Goal: Transaction & Acquisition: Purchase product/service

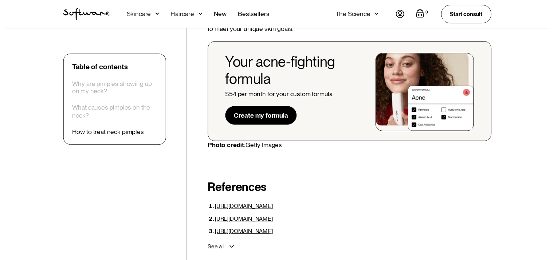
scroll to position [2010, 0]
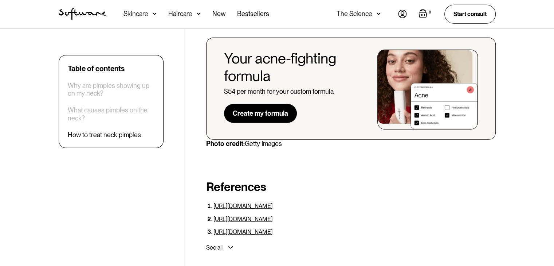
click at [151, 20] on div "Skincare" at bounding box center [140, 14] width 33 height 28
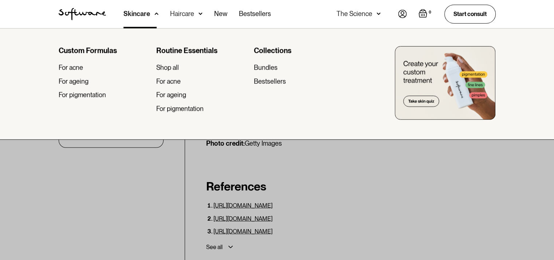
click at [429, 98] on img at bounding box center [445, 83] width 101 height 74
click at [171, 83] on div "For acne" at bounding box center [168, 82] width 24 height 8
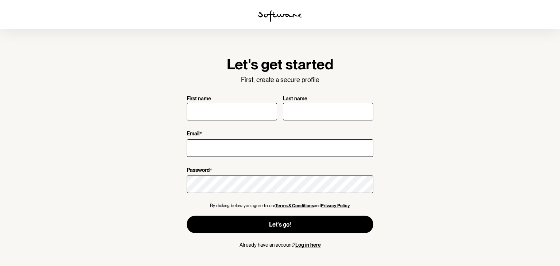
click at [283, 14] on img at bounding box center [280, 16] width 44 height 12
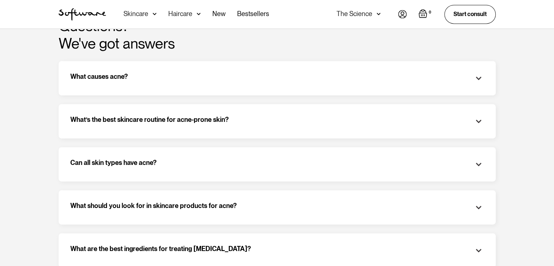
scroll to position [1040, 0]
click at [467, 85] on div "What causes acne? Acne happens when excess [MEDICAL_DATA] and dead skin cells c…" at bounding box center [277, 77] width 437 height 34
click at [472, 79] on div "What causes acne?" at bounding box center [277, 77] width 414 height 11
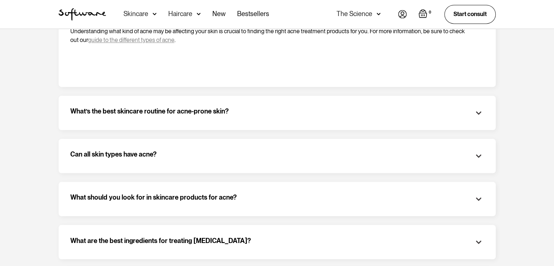
scroll to position [1172, 0]
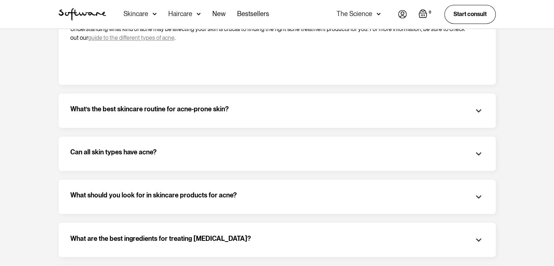
click at [480, 111] on img at bounding box center [478, 110] width 11 height 11
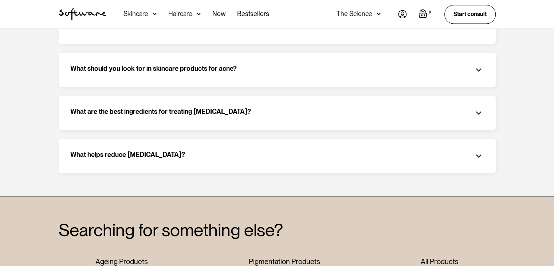
scroll to position [1367, 0]
